Goal: Navigation & Orientation: Find specific page/section

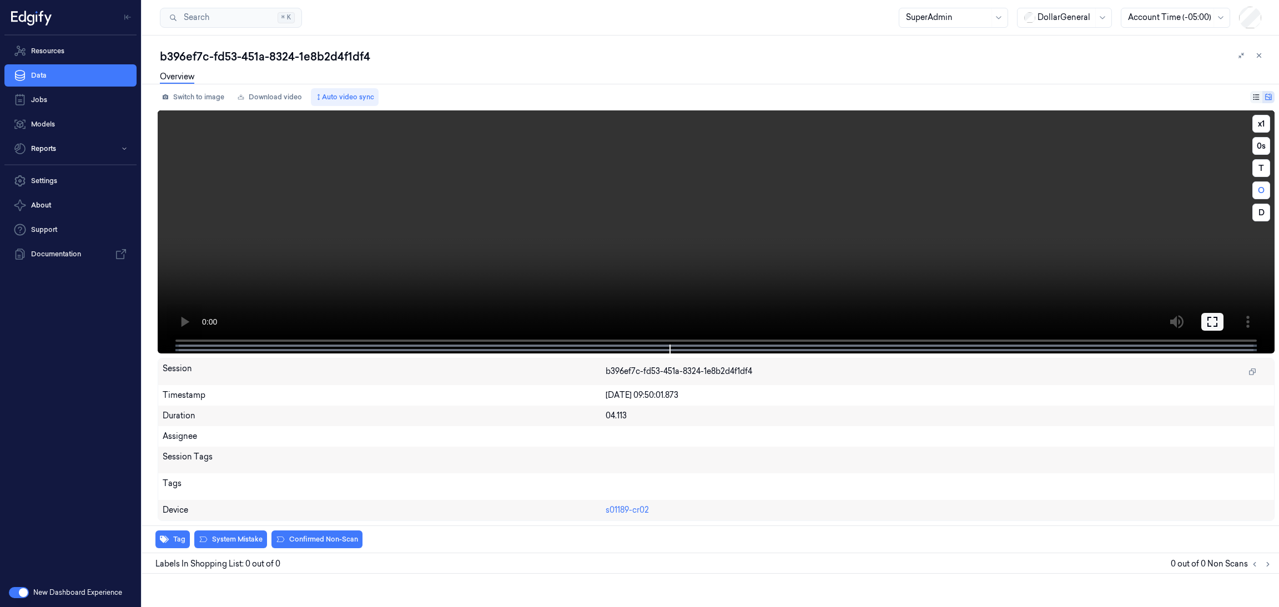
click at [1215, 324] on icon at bounding box center [1212, 321] width 13 height 13
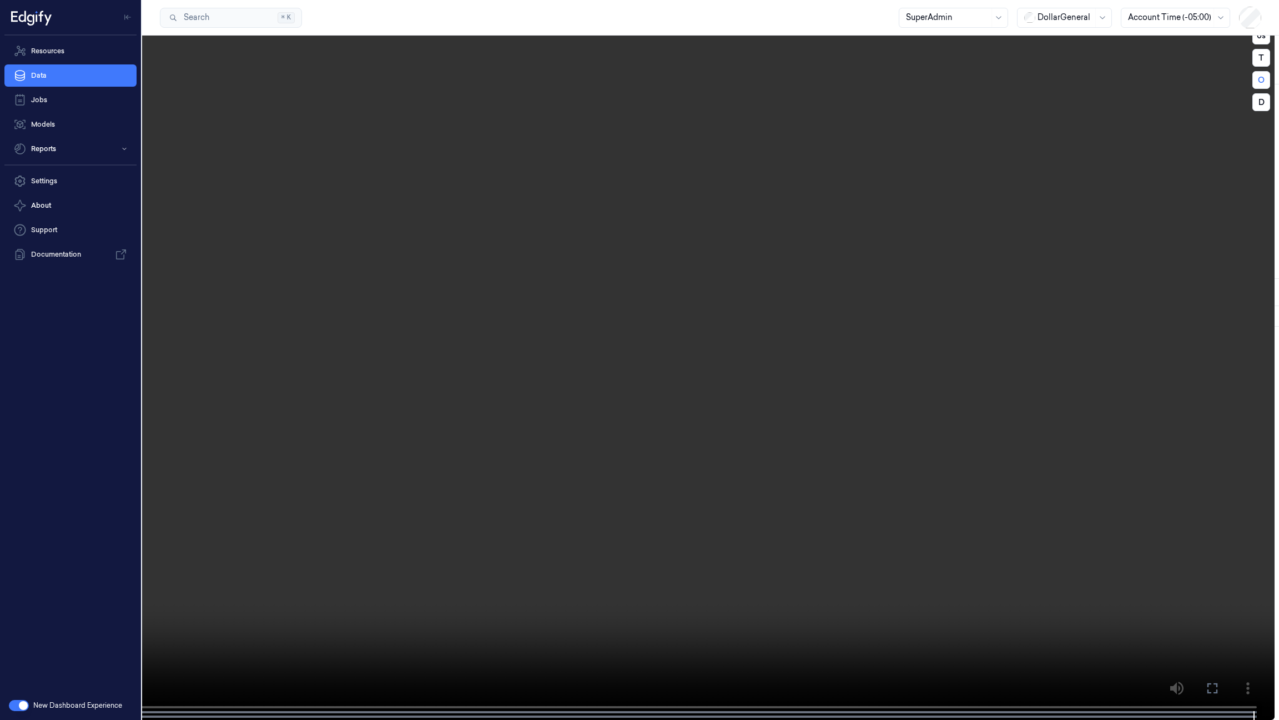
click at [0, 0] on icon at bounding box center [0, 0] width 0 height 0
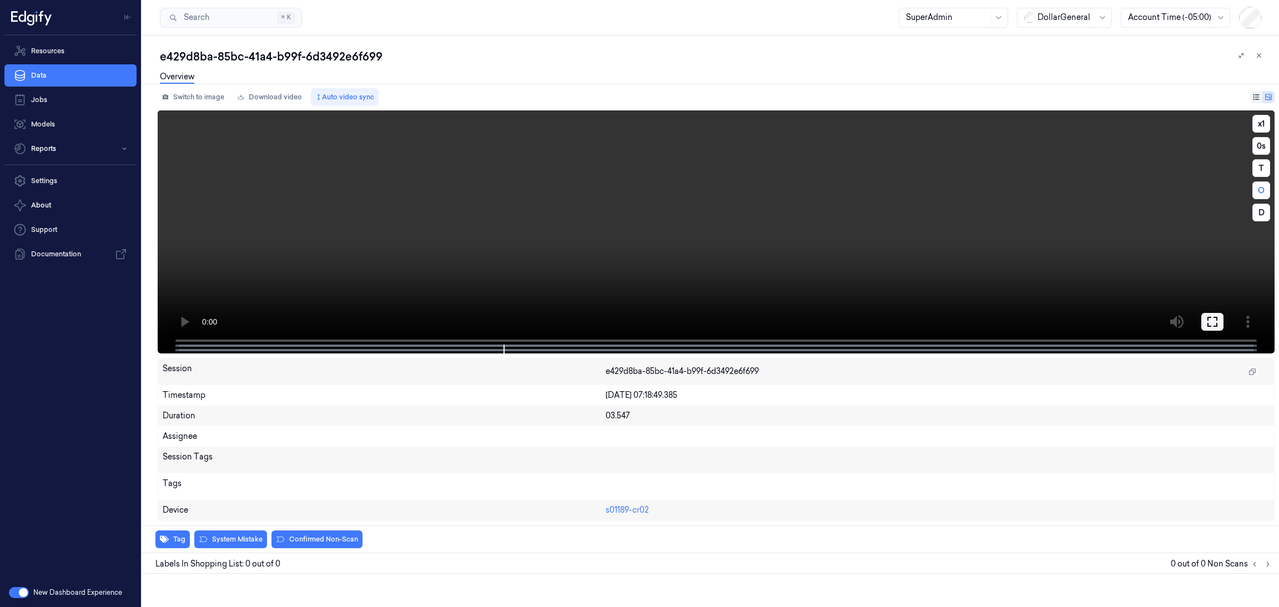
click at [1208, 318] on icon at bounding box center [1213, 322] width 10 height 10
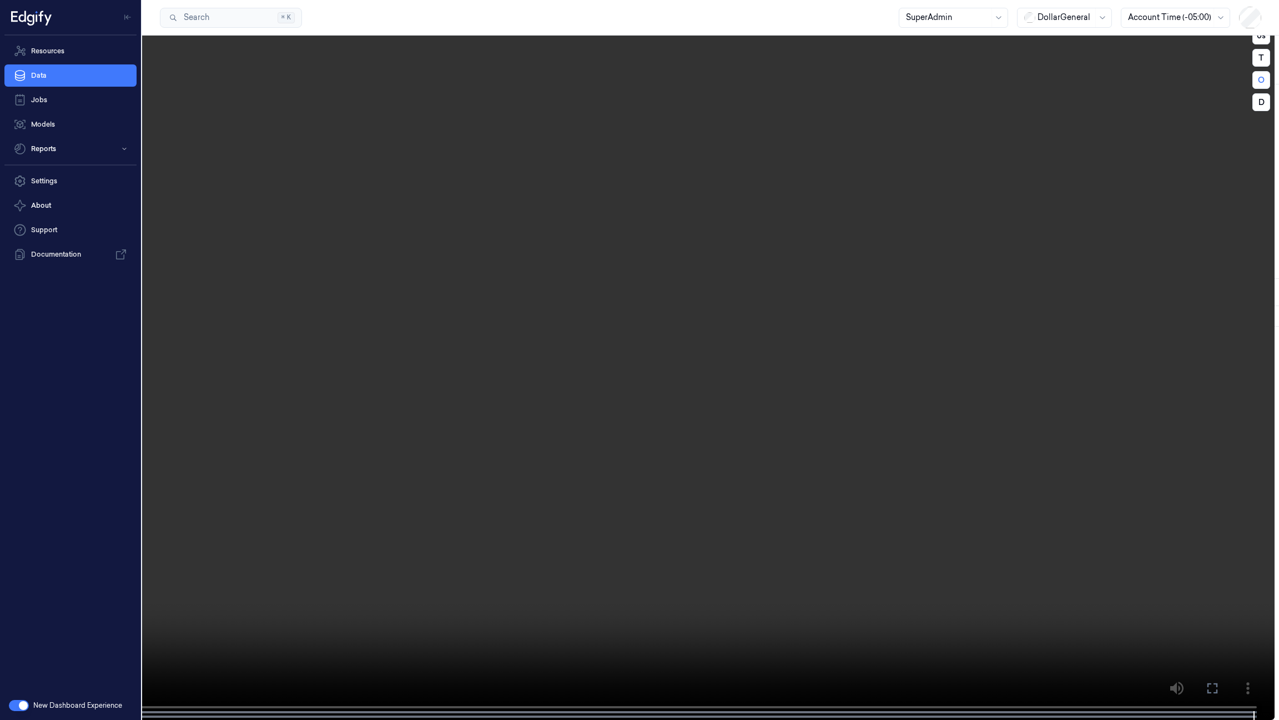
click at [0, 0] on icon at bounding box center [0, 0] width 0 height 0
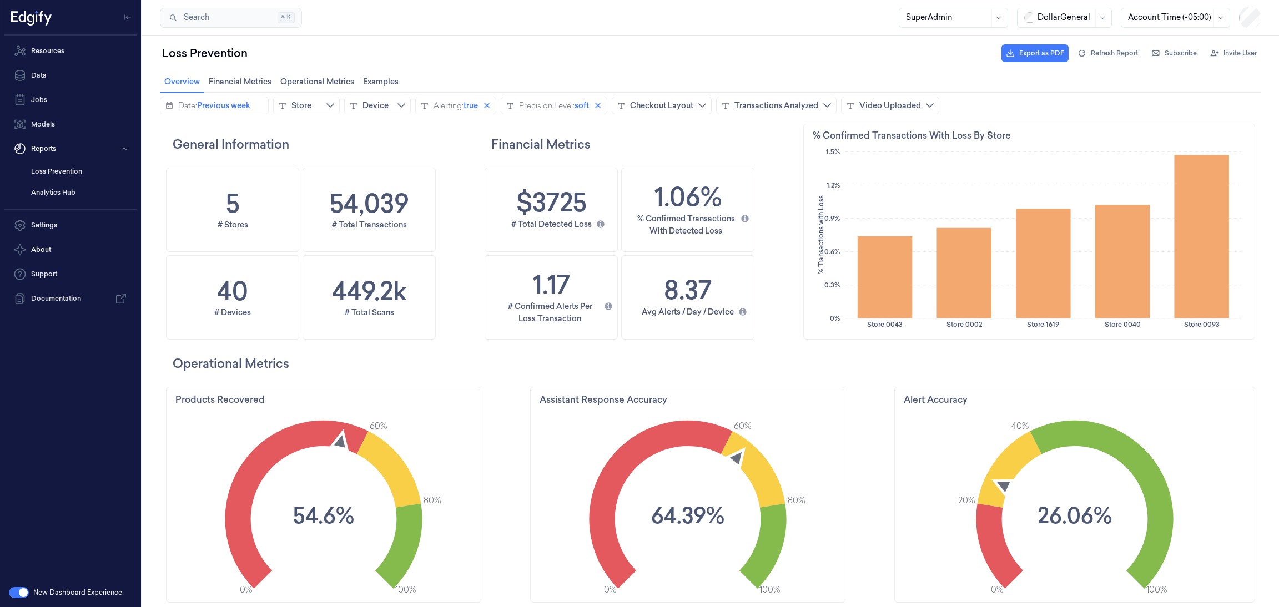
scroll to position [338, 463]
